Goal: Ask a question

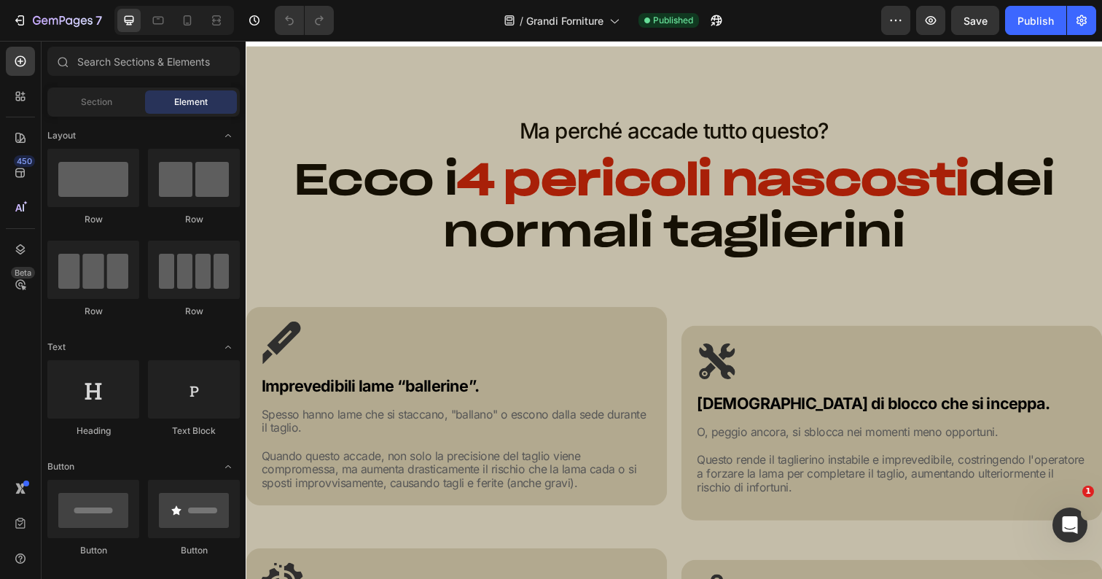
scroll to position [643, 0]
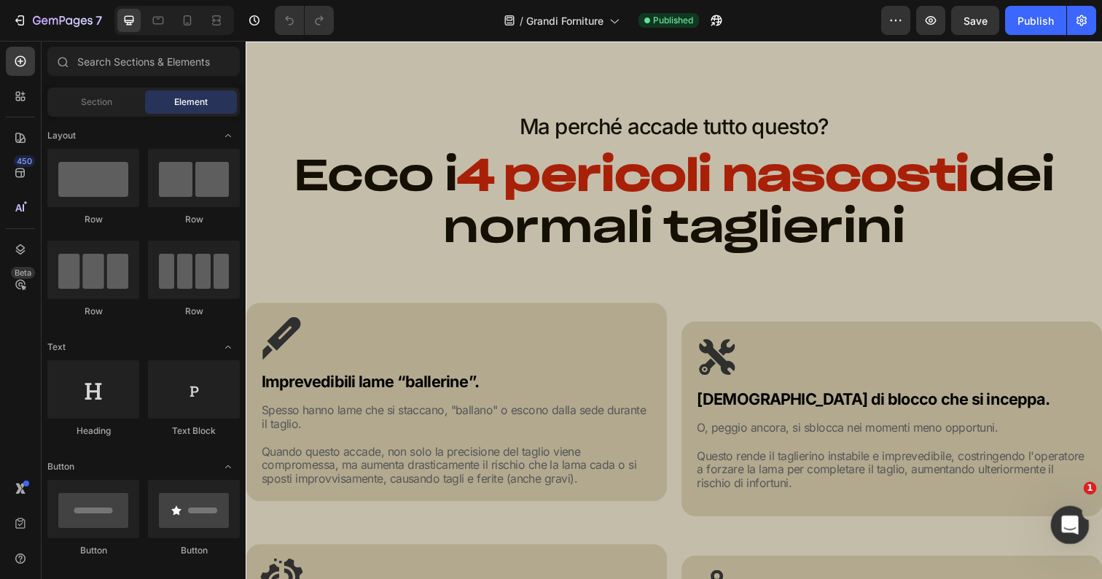
click at [1064, 525] on icon "Apri il messenger Intercom" at bounding box center [1068, 523] width 10 height 12
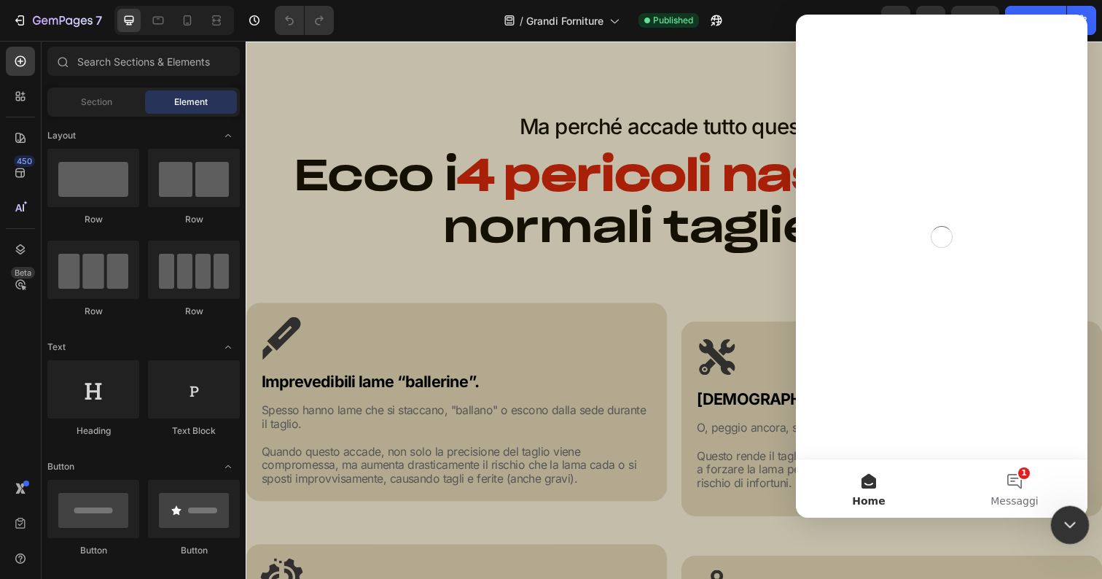
scroll to position [0, 0]
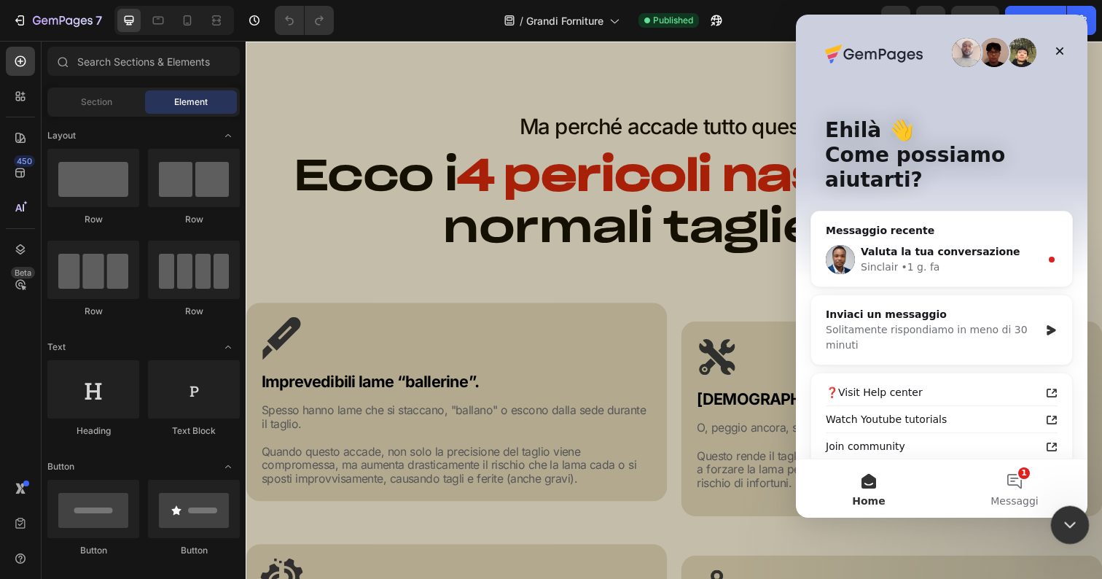
click at [1065, 524] on icon "Chiudi il messenger Intercom" at bounding box center [1067, 522] width 17 height 17
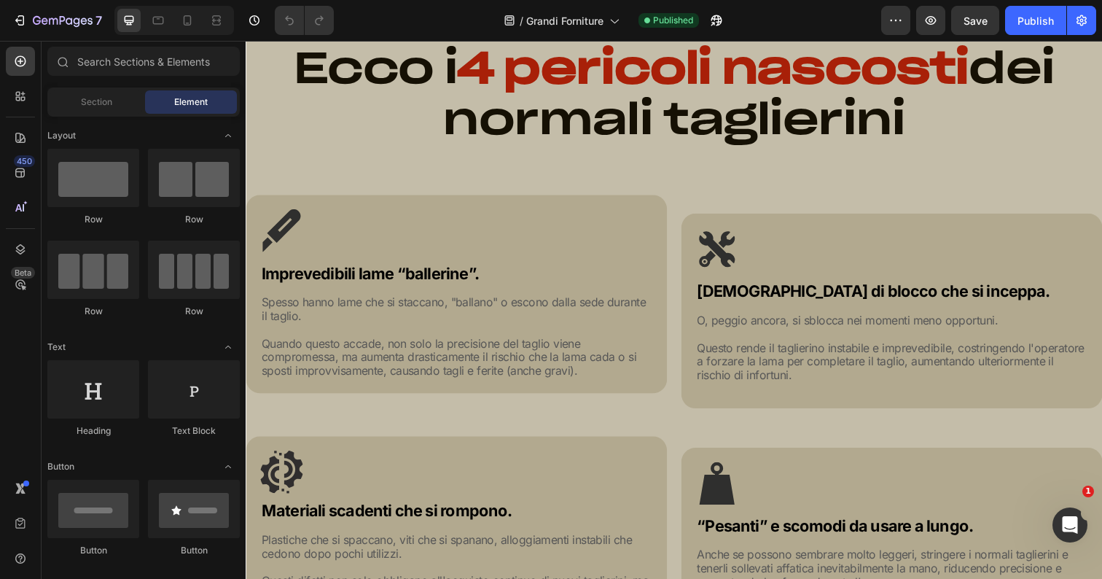
scroll to position [116, 0]
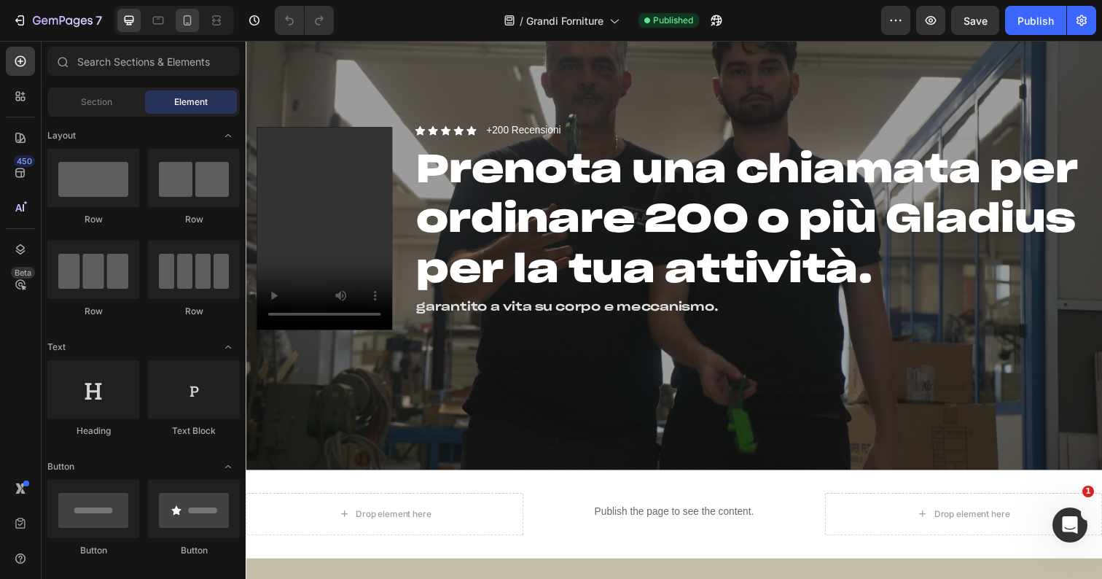
click at [187, 17] on icon at bounding box center [187, 20] width 15 height 15
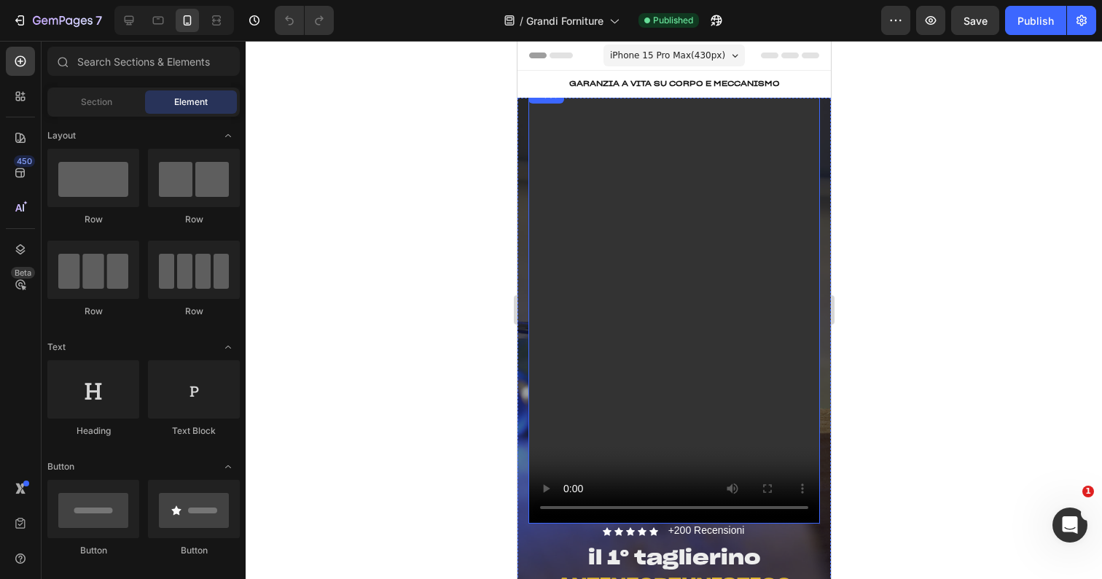
click at [655, 240] on video at bounding box center [674, 304] width 292 height 437
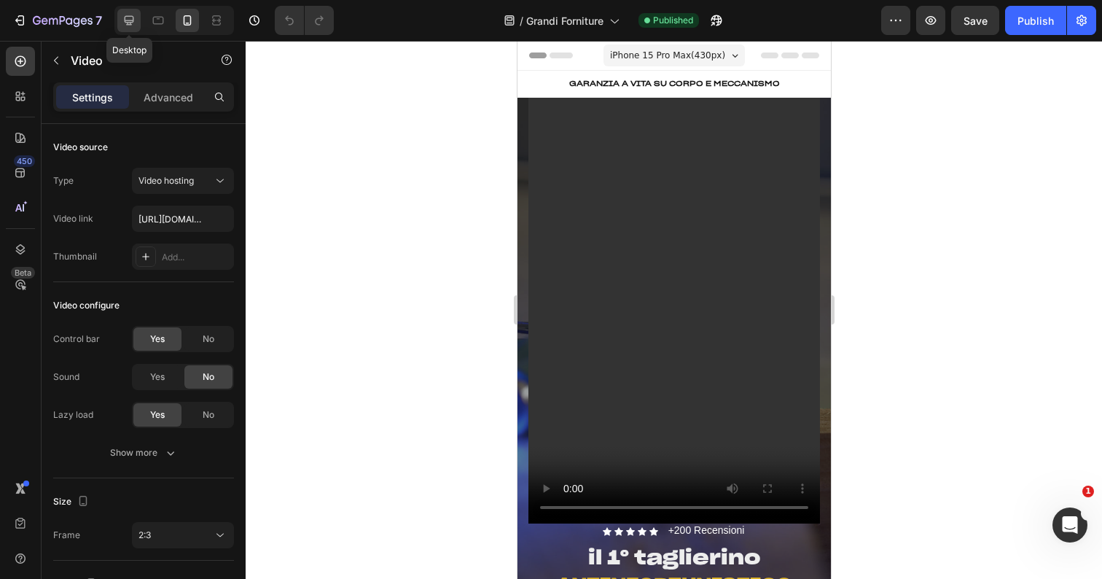
click at [126, 22] on icon at bounding box center [129, 20] width 9 height 9
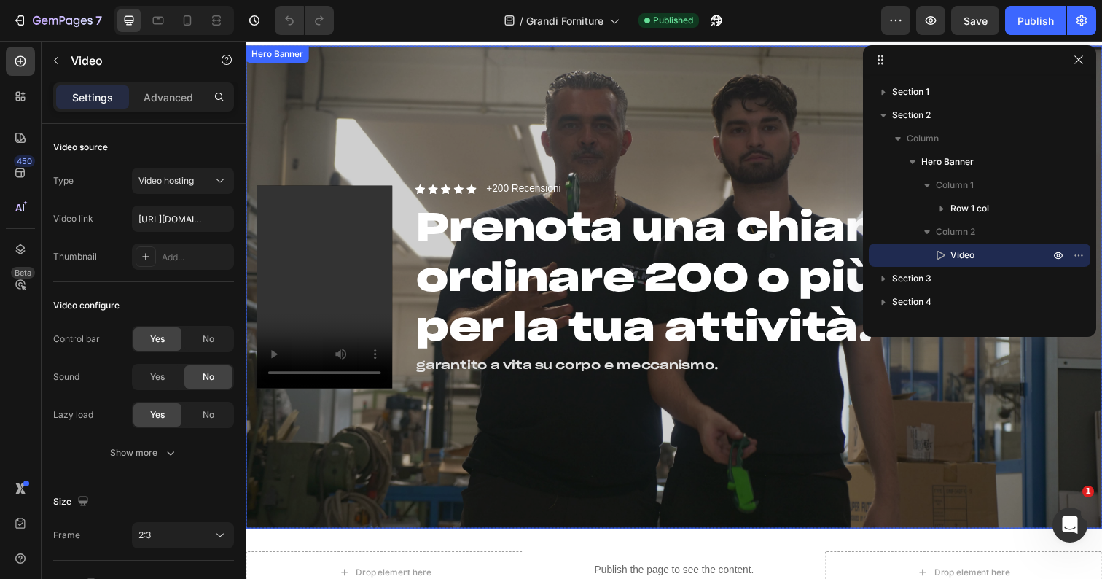
scroll to position [54, 0]
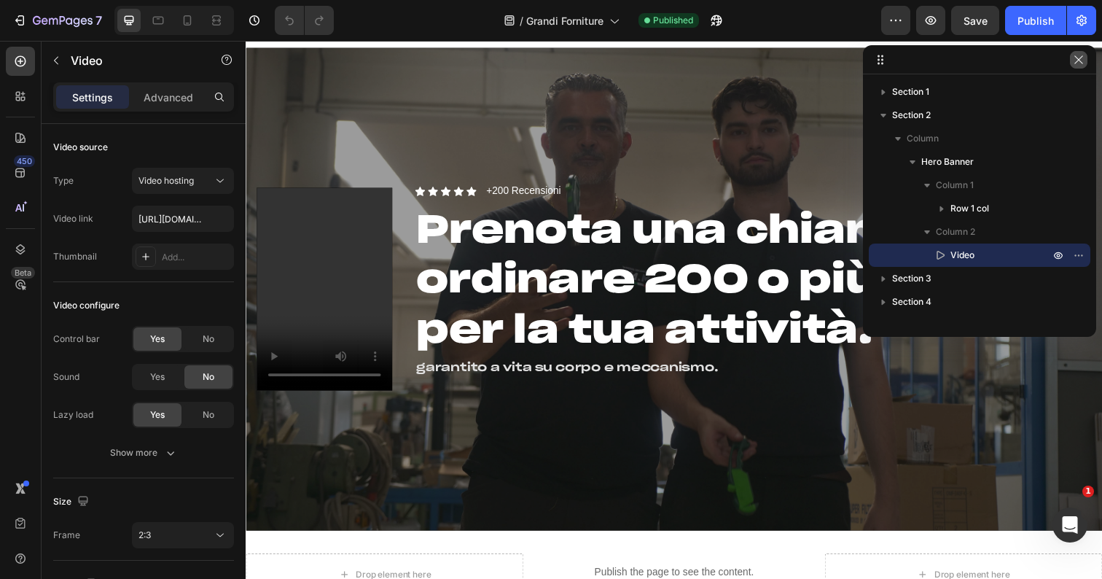
click at [1078, 60] on icon "button" at bounding box center [1078, 59] width 8 height 8
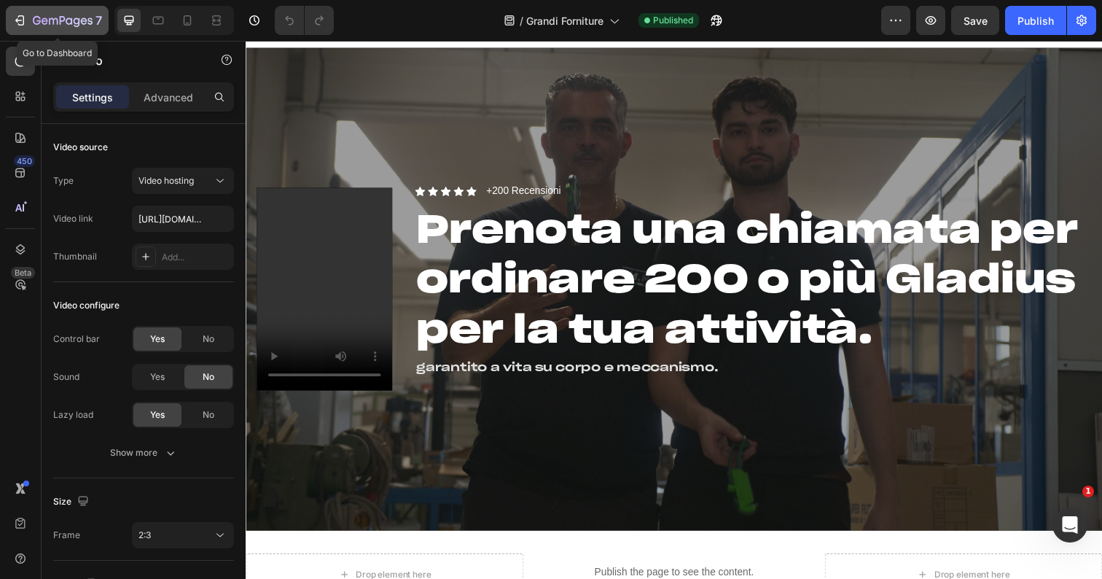
click at [49, 20] on icon "button" at bounding box center [53, 21] width 9 height 7
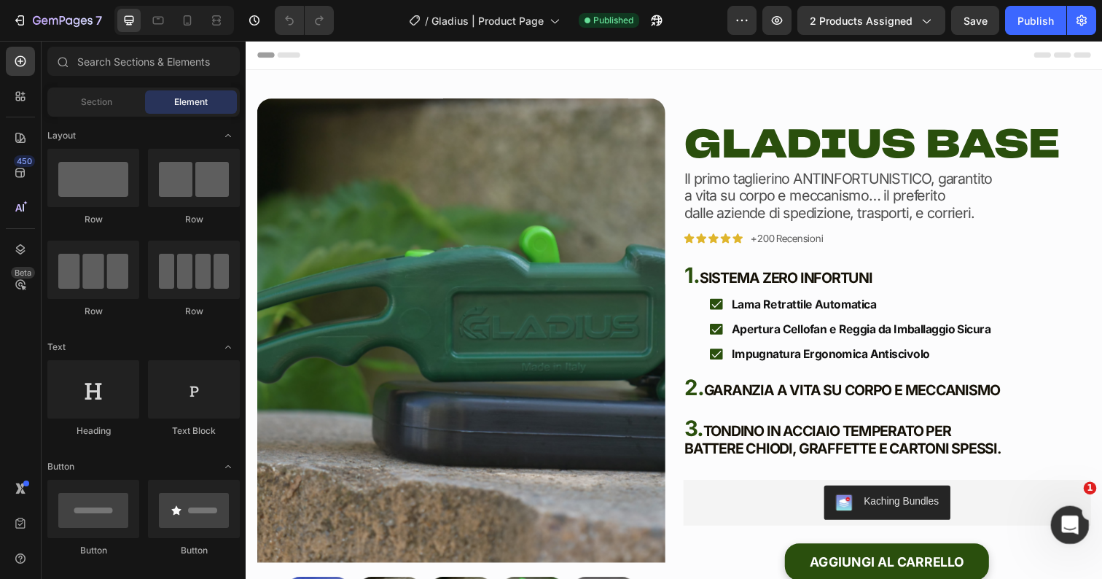
click at [1065, 521] on icon "Apri il messenger Intercom" at bounding box center [1068, 523] width 24 height 24
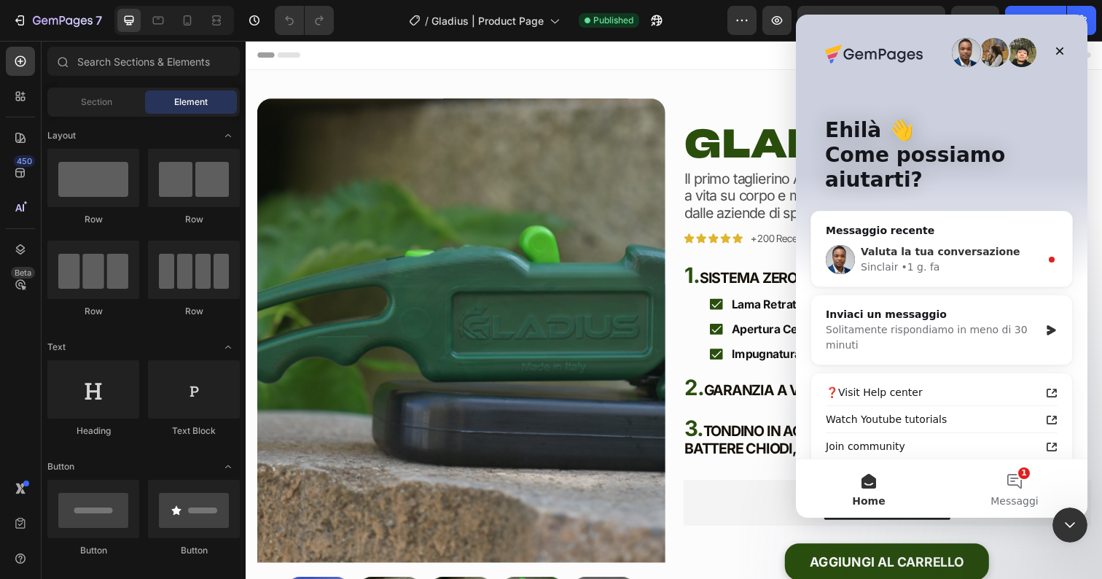
click at [974, 259] on div "[PERSON_NAME] • 1 g. fa" at bounding box center [950, 266] width 179 height 15
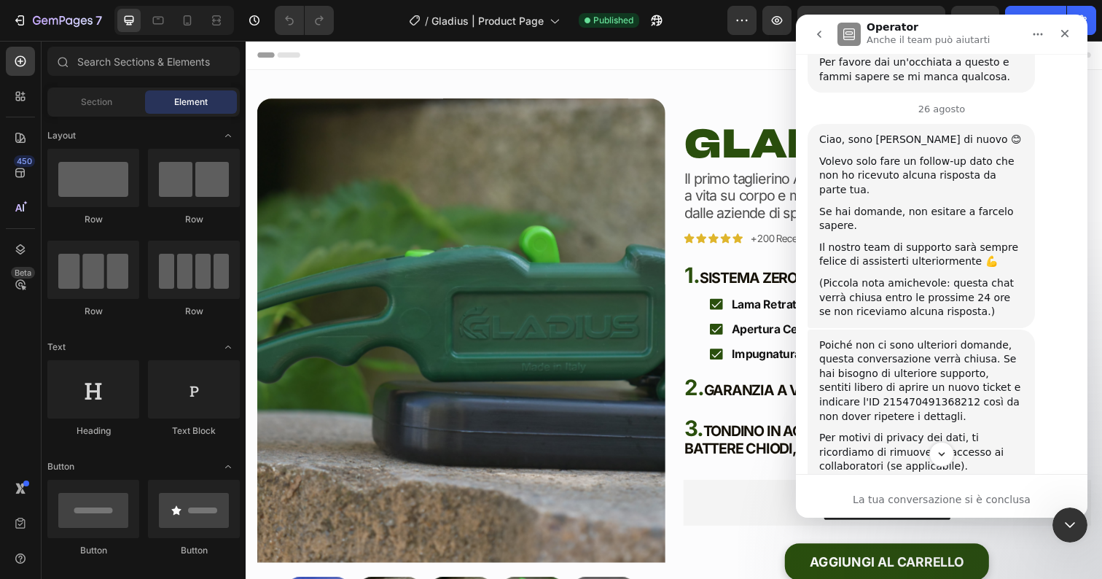
scroll to position [2248, 0]
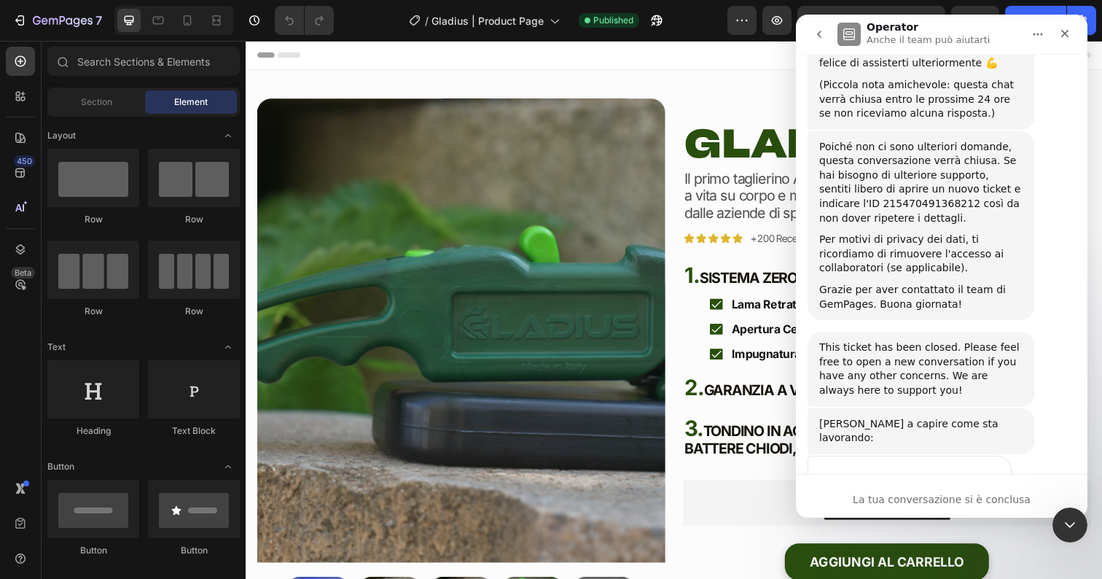
click at [910, 501] on div "La tua conversazione si è conclusa" at bounding box center [942, 499] width 292 height 15
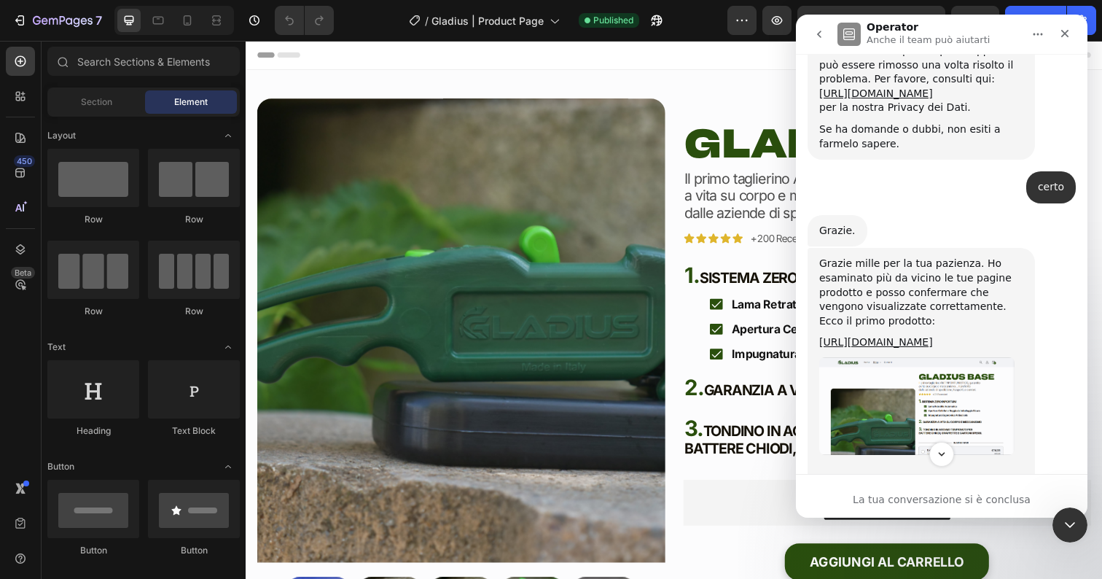
scroll to position [1464, 0]
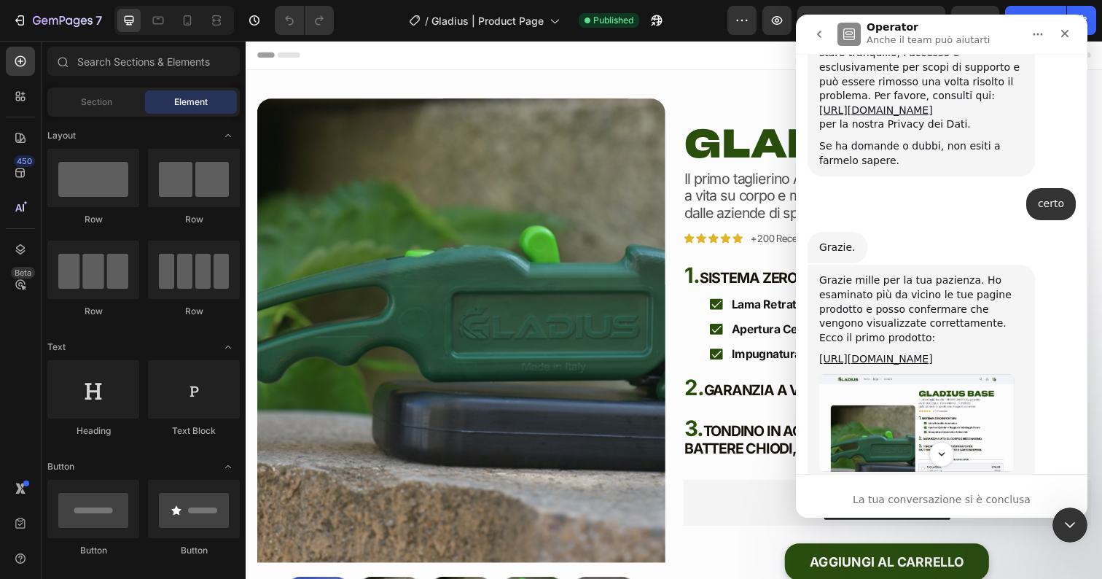
click at [929, 374] on img "Sinclair dice…" at bounding box center [916, 423] width 195 height 98
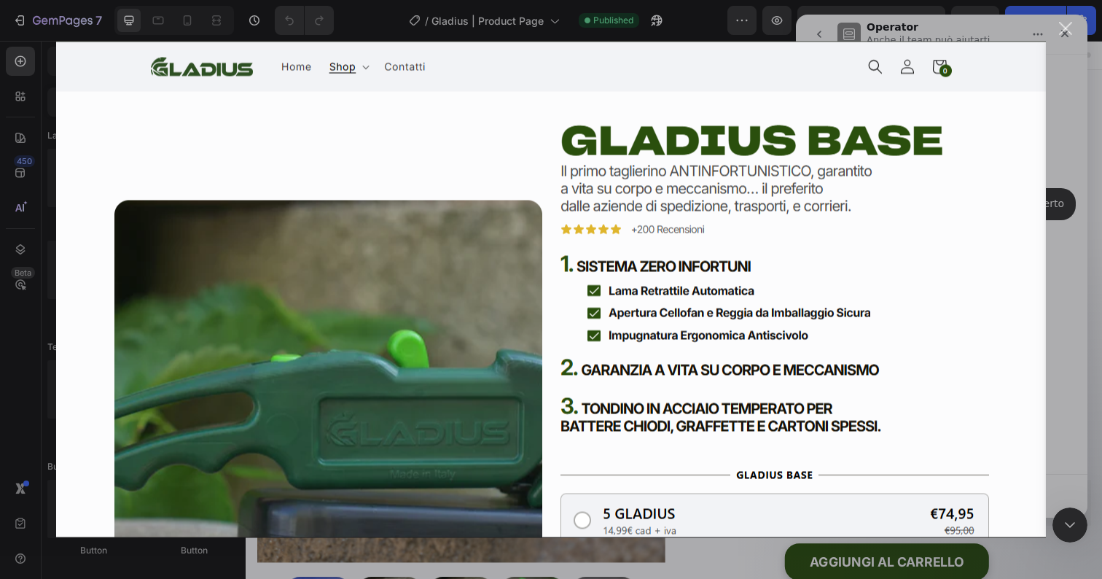
click at [1054, 305] on div "Messenger Intercom" at bounding box center [551, 289] width 1102 height 579
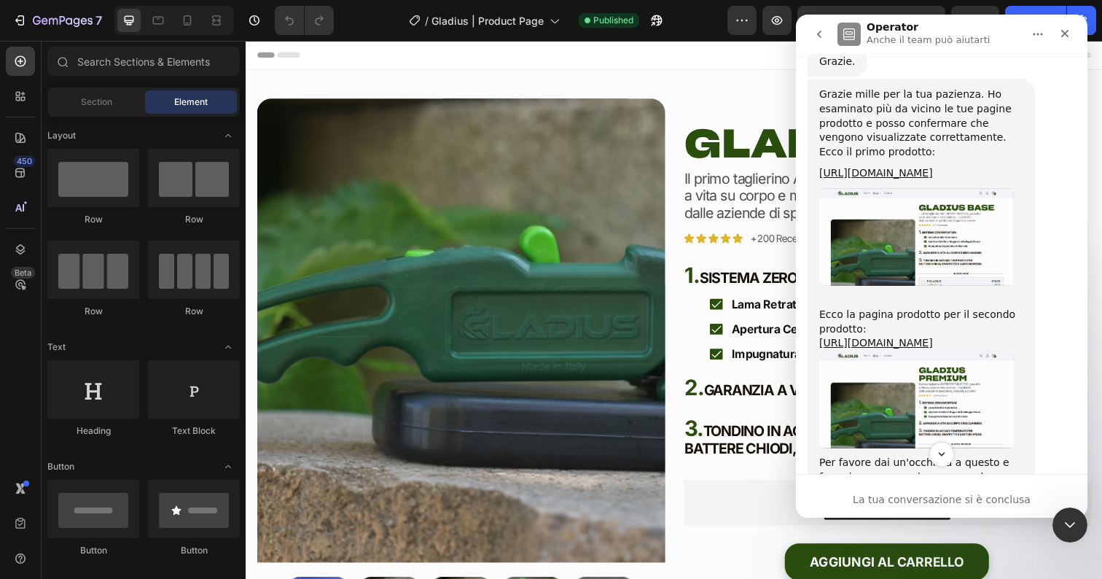
scroll to position [1663, 0]
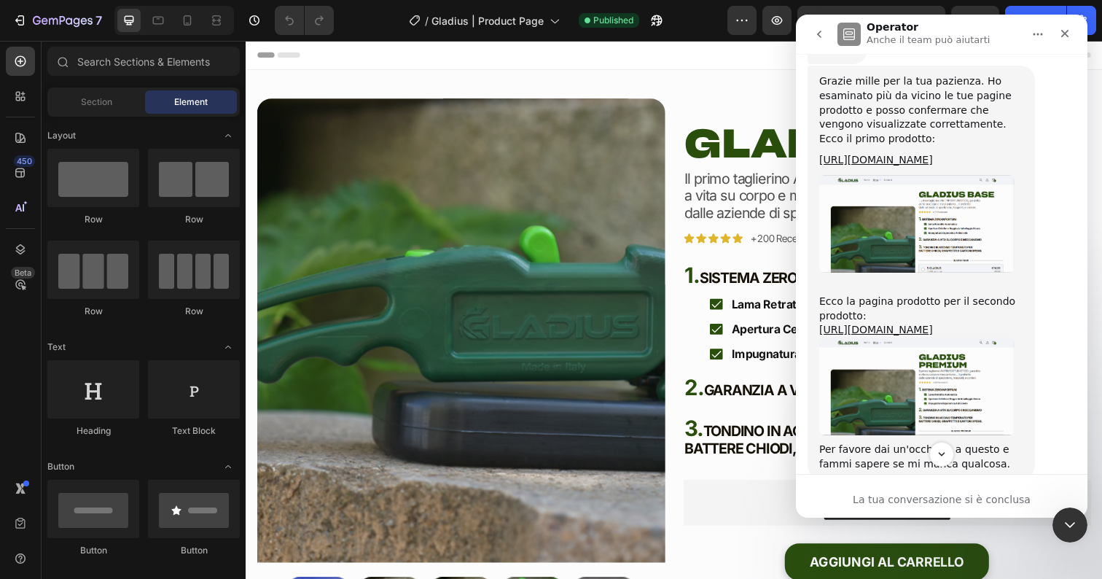
click at [920, 337] on img "Sinclair dice…" at bounding box center [916, 386] width 195 height 98
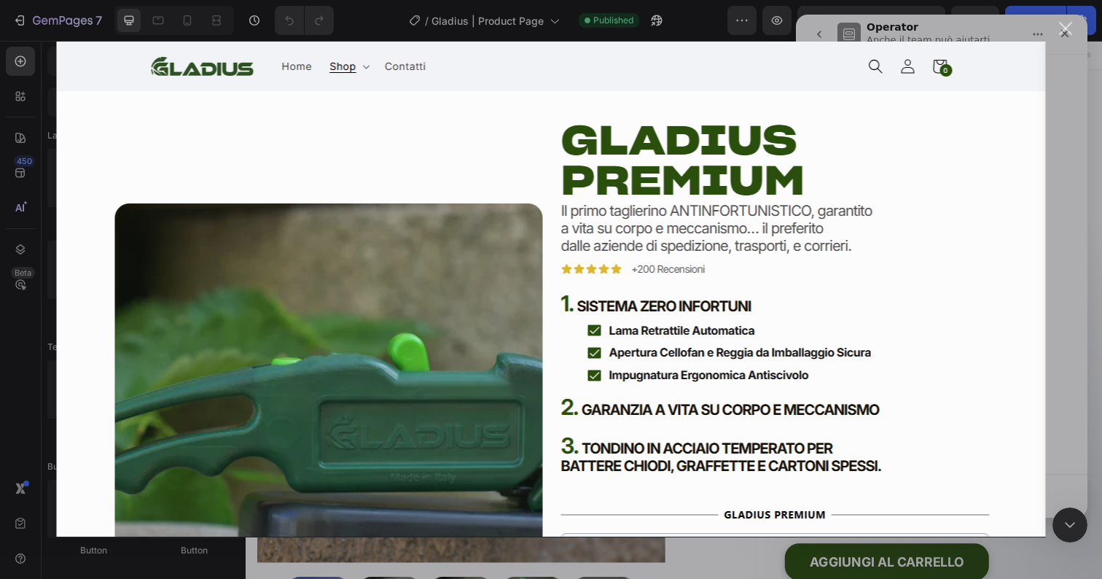
scroll to position [0, 0]
click at [1060, 262] on div "Messenger Intercom" at bounding box center [551, 289] width 1102 height 579
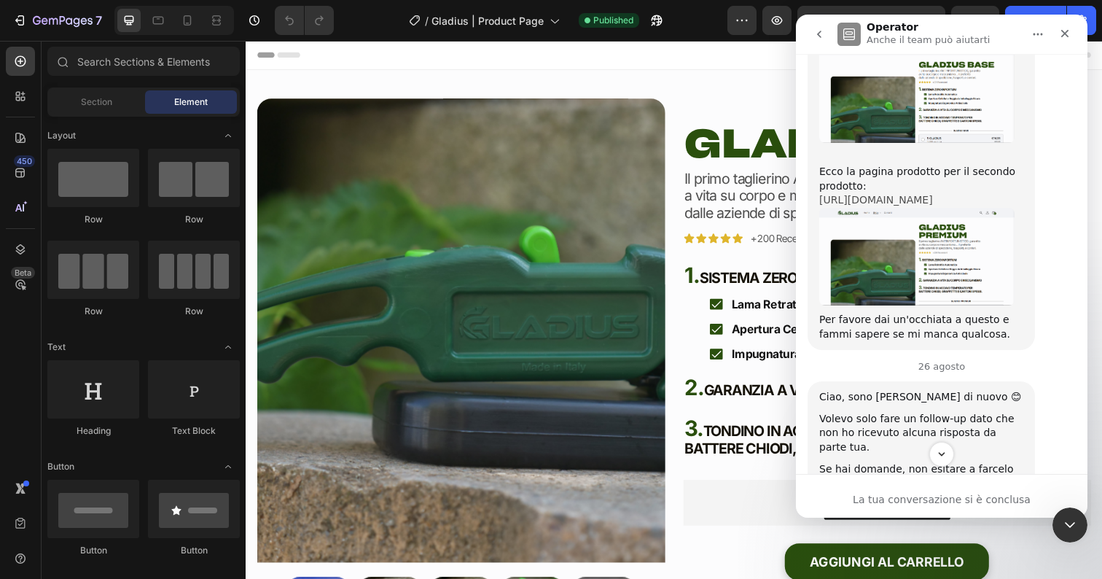
scroll to position [1798, 0]
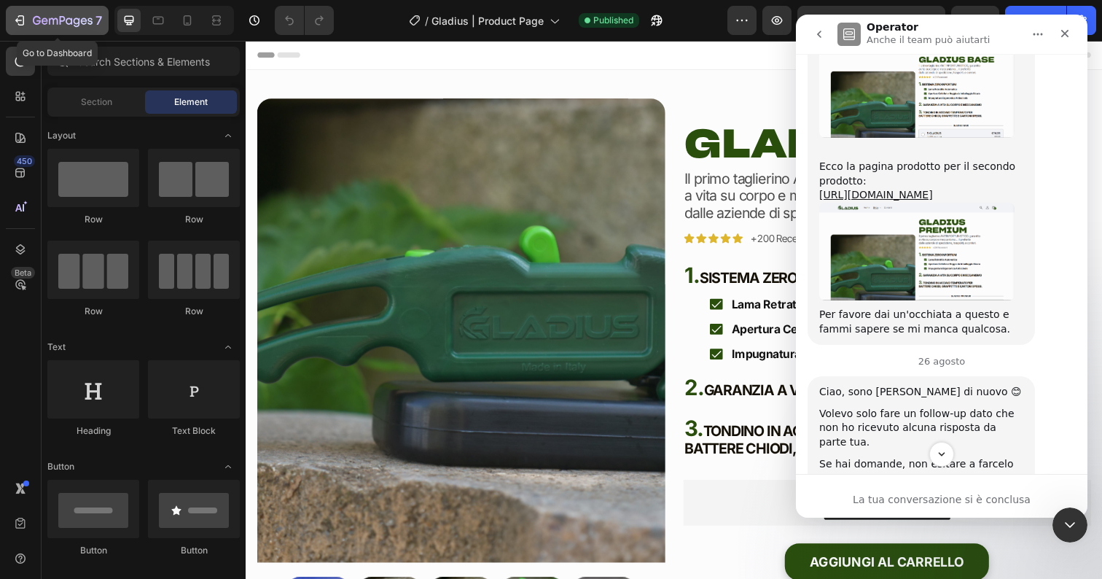
click at [41, 19] on icon "button" at bounding box center [63, 21] width 60 height 12
